Goal: Task Accomplishment & Management: Manage account settings

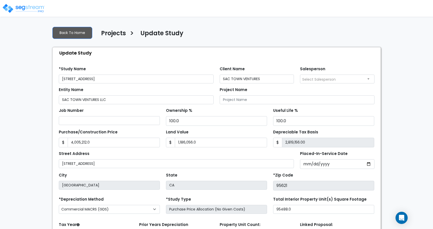
select select "2024"
click at [123, 31] on h4 "Projects" at bounding box center [113, 34] width 25 height 9
click at [22, 8] on img at bounding box center [23, 8] width 43 height 10
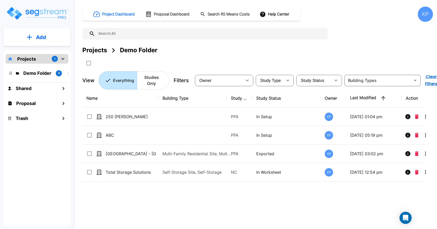
click at [38, 62] on div "Projects 1" at bounding box center [37, 59] width 63 height 10
